Goal: Check status

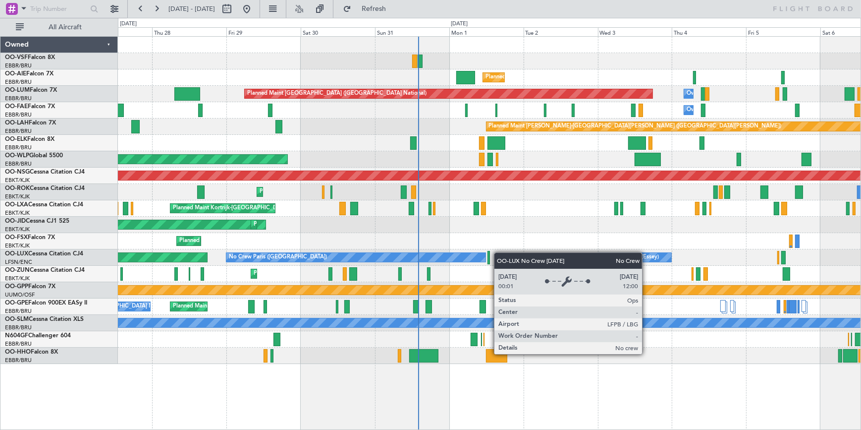
click at [465, 252] on div "Planned Maint [GEOGRAPHIC_DATA] ([GEOGRAPHIC_DATA]) Planned Maint [GEOGRAPHIC_D…" at bounding box center [489, 200] width 743 height 327
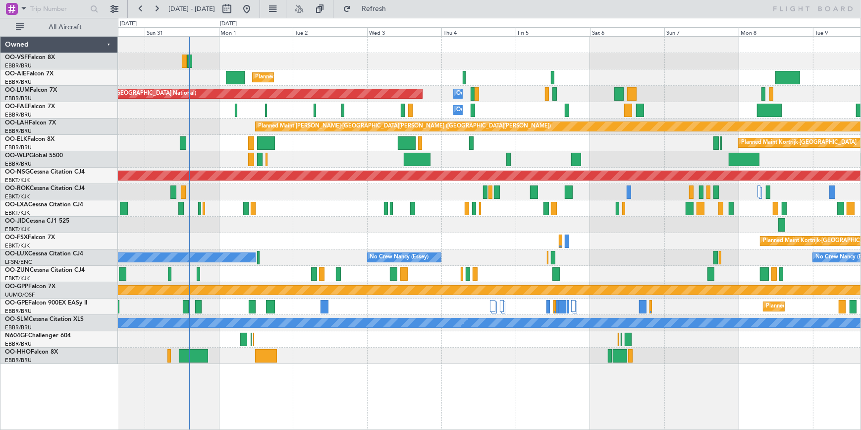
click at [126, 217] on div "Planned Maint [GEOGRAPHIC_DATA] ([GEOGRAPHIC_DATA]) Planned Maint [GEOGRAPHIC_D…" at bounding box center [489, 200] width 743 height 327
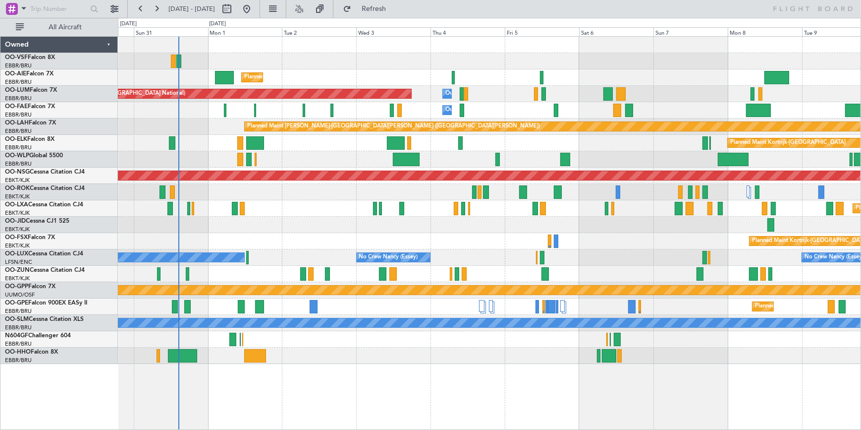
click at [649, 147] on div "Planned Maint Kortrijk-[GEOGRAPHIC_DATA]" at bounding box center [489, 143] width 743 height 16
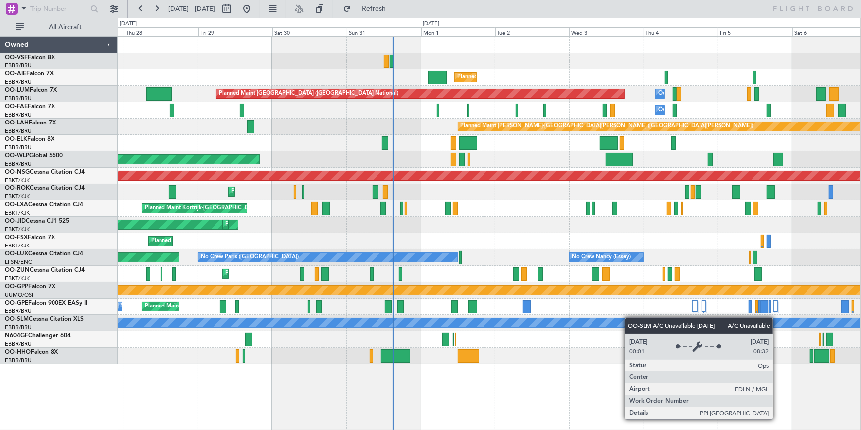
click at [615, 321] on div "Planned Maint [GEOGRAPHIC_DATA] ([GEOGRAPHIC_DATA]) Planned Maint [GEOGRAPHIC_D…" at bounding box center [489, 200] width 742 height 327
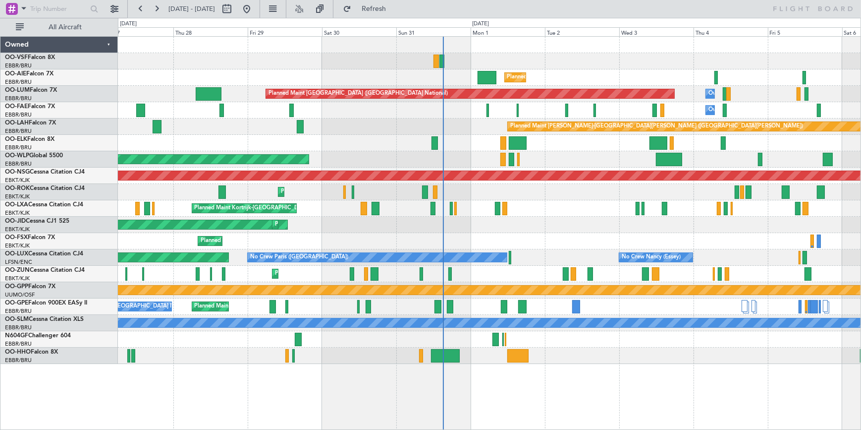
click at [623, 222] on div "Planned Maint [GEOGRAPHIC_DATA] ([GEOGRAPHIC_DATA]) Planned Maint [GEOGRAPHIC_D…" at bounding box center [489, 200] width 743 height 327
